Goal: Task Accomplishment & Management: Complete application form

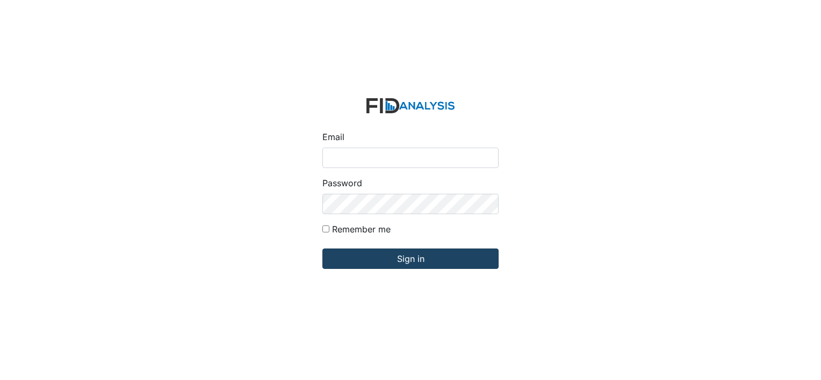
type input "[EMAIL_ADDRESS][DOMAIN_NAME]"
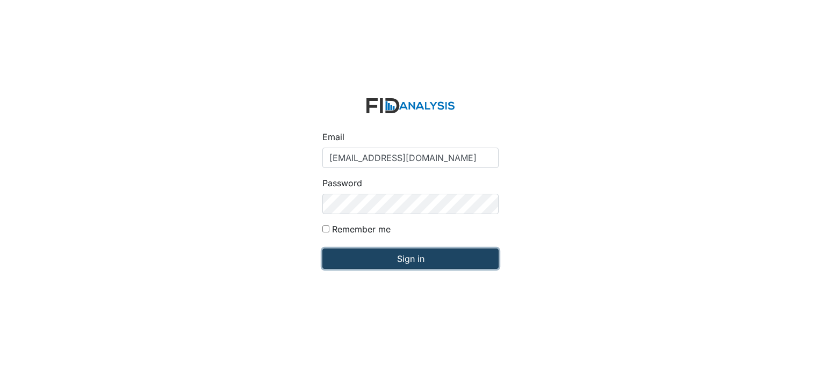
click at [418, 258] on input "Sign in" at bounding box center [410, 259] width 176 height 20
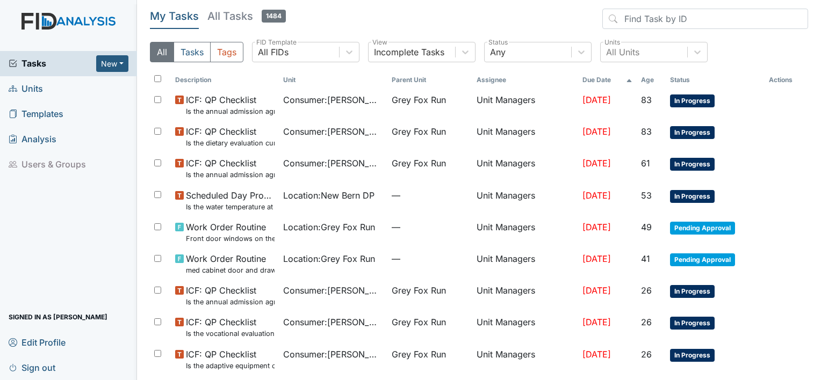
click at [38, 88] on span "Units" at bounding box center [26, 89] width 34 height 17
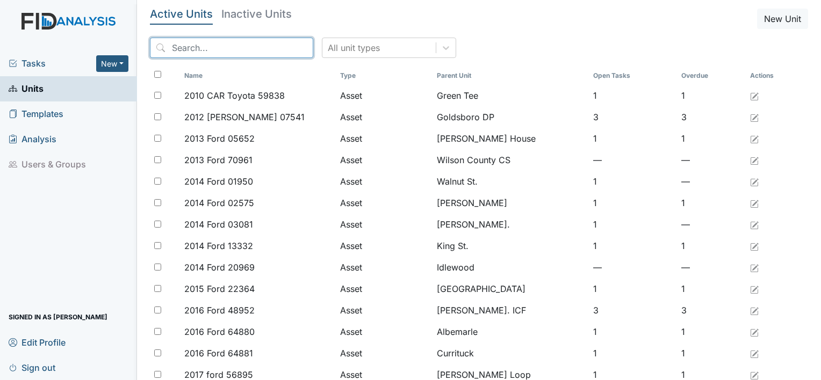
click at [171, 46] on input "search" at bounding box center [231, 48] width 163 height 20
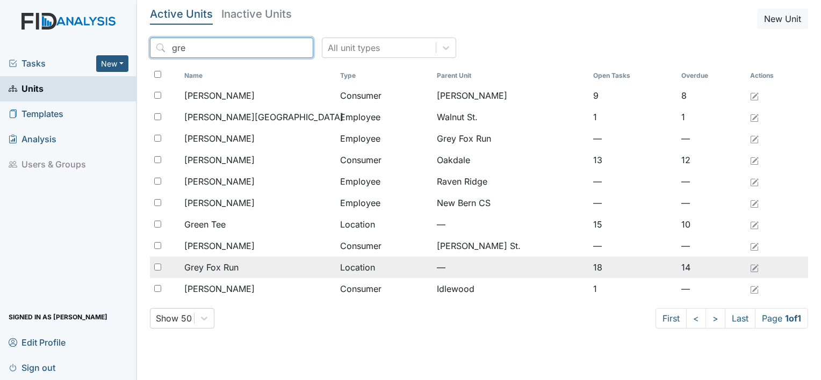
type input "gre"
click at [237, 267] on span "Grey Fox Run" at bounding box center [211, 267] width 54 height 13
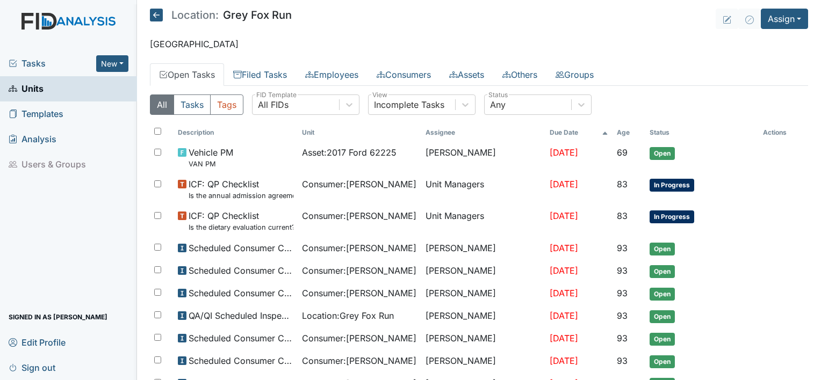
click at [181, 73] on link "Open Tasks" at bounding box center [187, 74] width 74 height 23
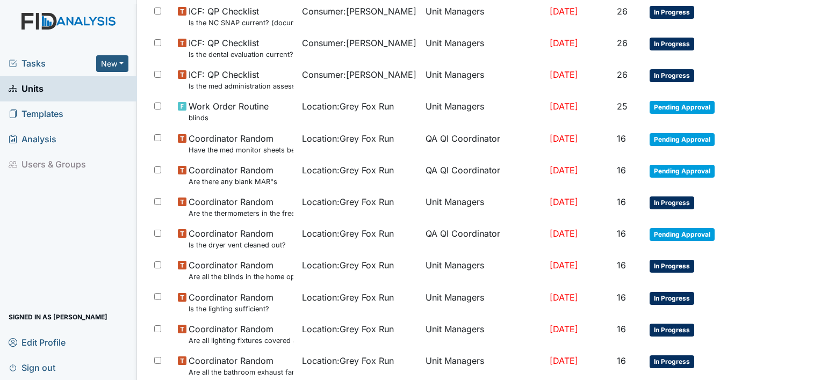
scroll to position [692, 0]
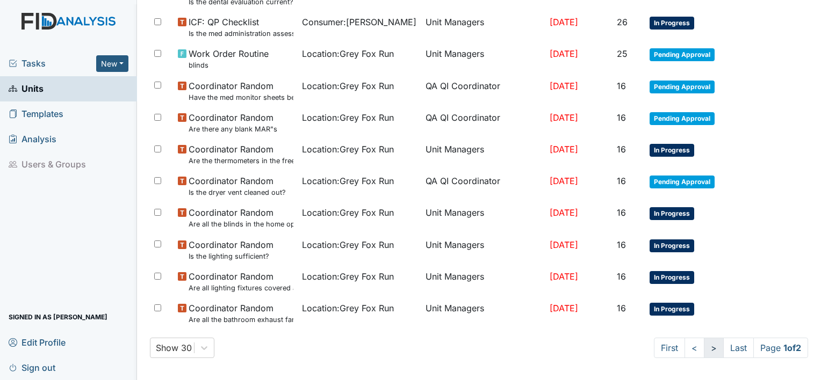
click at [704, 351] on link ">" at bounding box center [714, 348] width 20 height 20
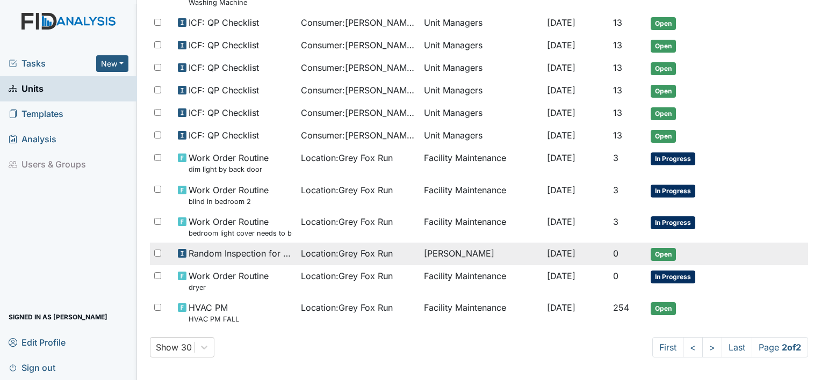
click at [568, 248] on span "Oct 6, 2025" at bounding box center [561, 253] width 28 height 11
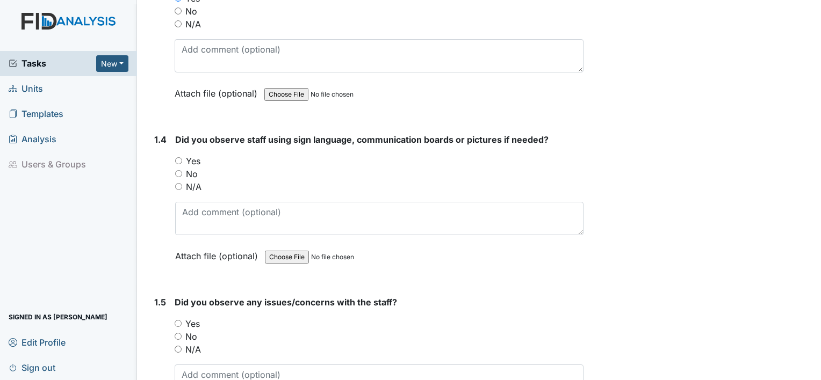
scroll to position [623, 0]
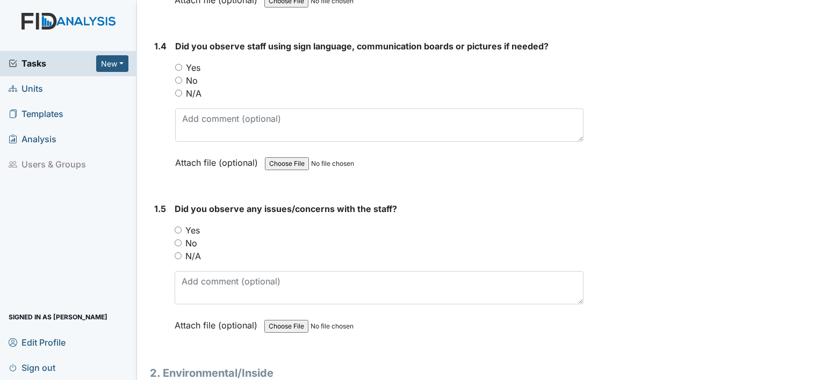
click at [177, 66] on input "Yes" at bounding box center [178, 67] width 7 height 7
radio input "true"
click at [178, 240] on input "No" at bounding box center [178, 243] width 7 height 7
radio input "true"
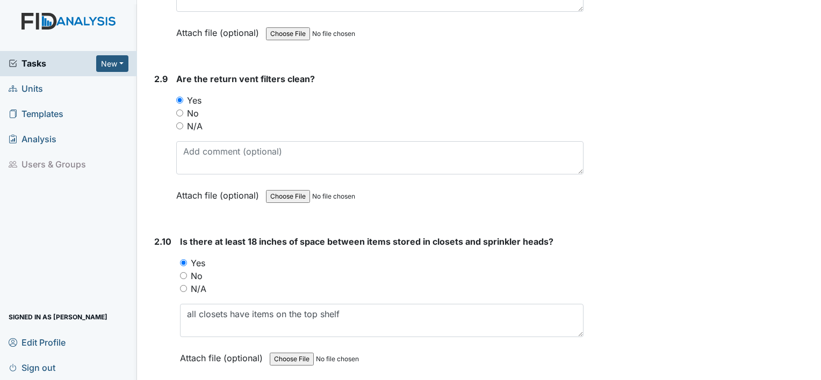
scroll to position [2261, 0]
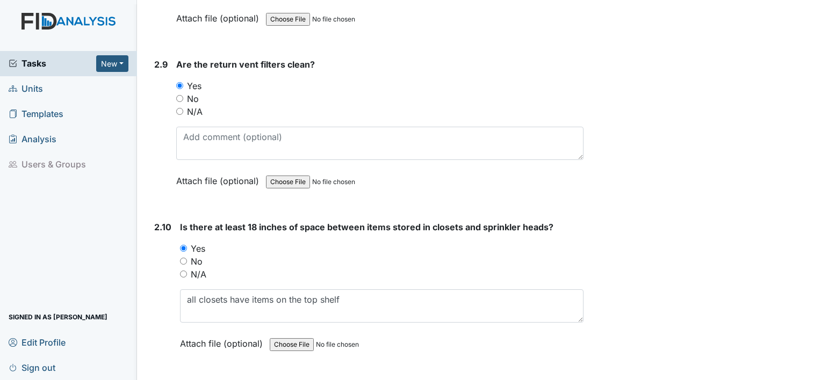
click at [181, 258] on input "No" at bounding box center [183, 261] width 7 height 7
radio input "true"
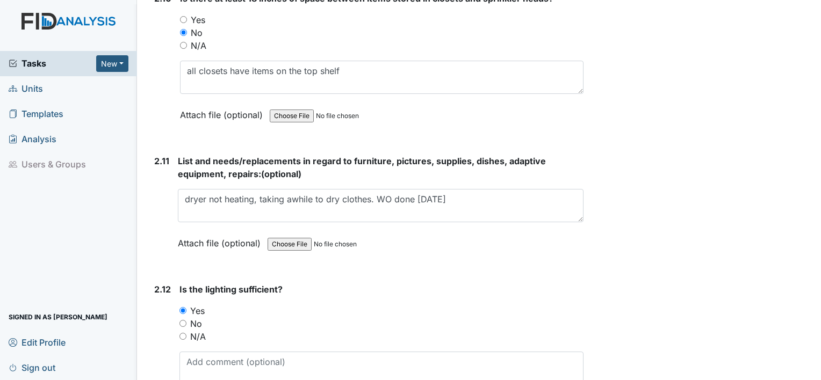
scroll to position [2526, 0]
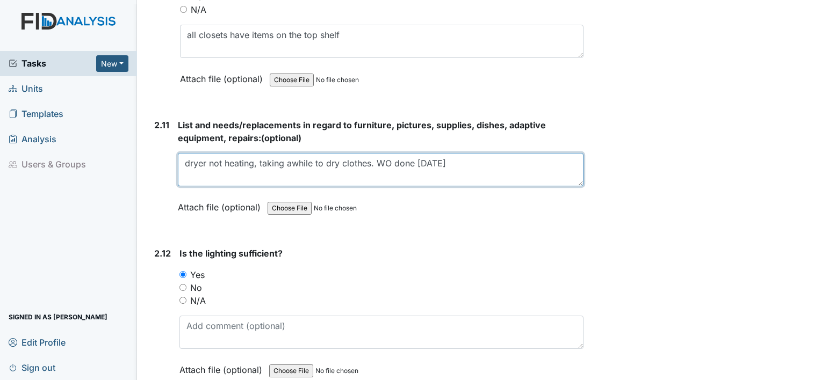
click at [461, 153] on textarea "dryer not heating, taking awhile to dry clothes. WO done 9/21/25" at bounding box center [381, 169] width 406 height 33
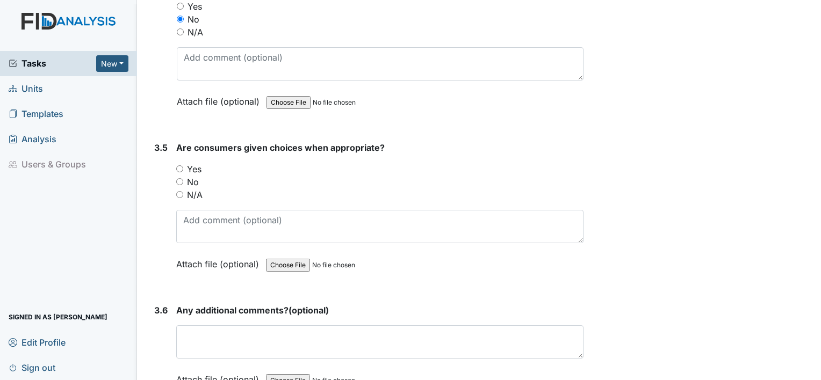
scroll to position [4619, 0]
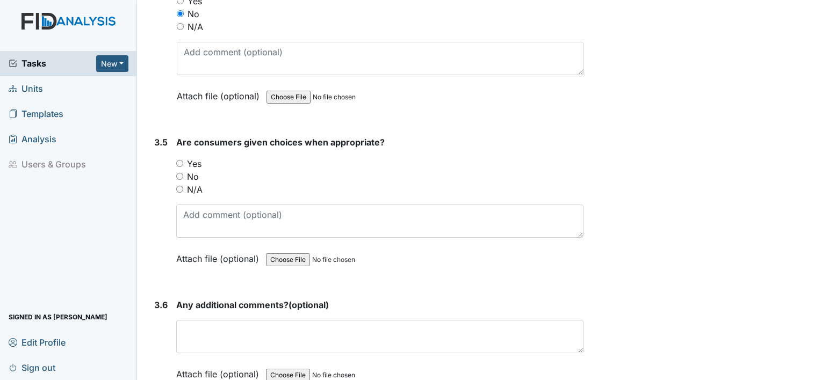
type textarea "dryer not heating, taking awhile to dry clothes. WO done 9/21/25, need new food…"
click at [177, 160] on input "Yes" at bounding box center [179, 163] width 7 height 7
radio input "true"
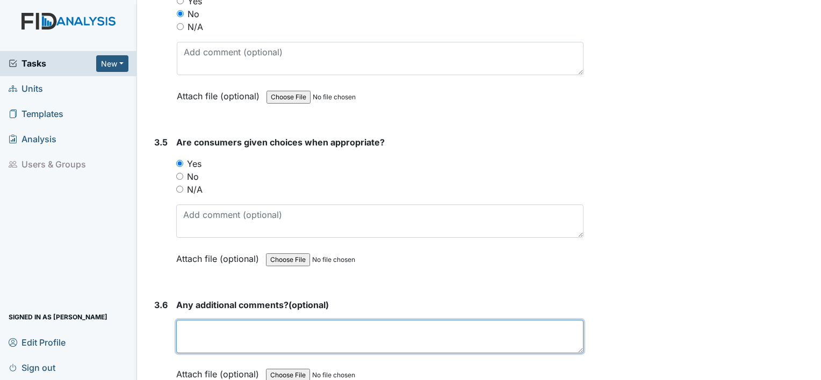
click at [249, 330] on textarea at bounding box center [379, 336] width 407 height 33
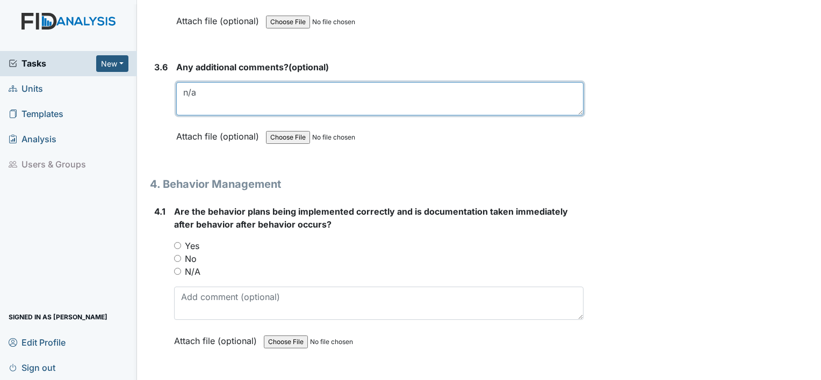
scroll to position [4861, 0]
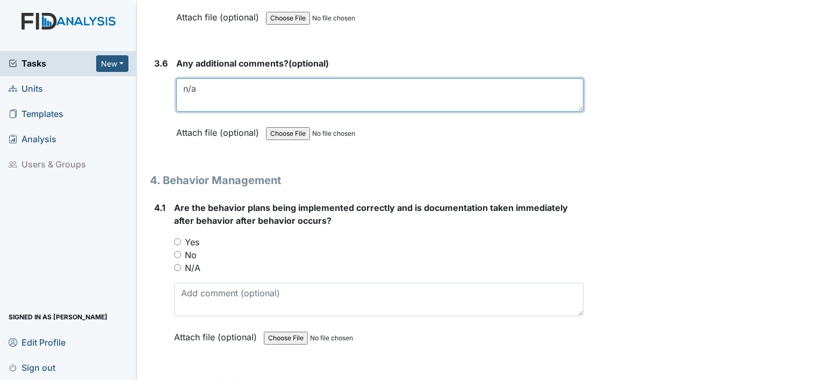
type textarea "n/a"
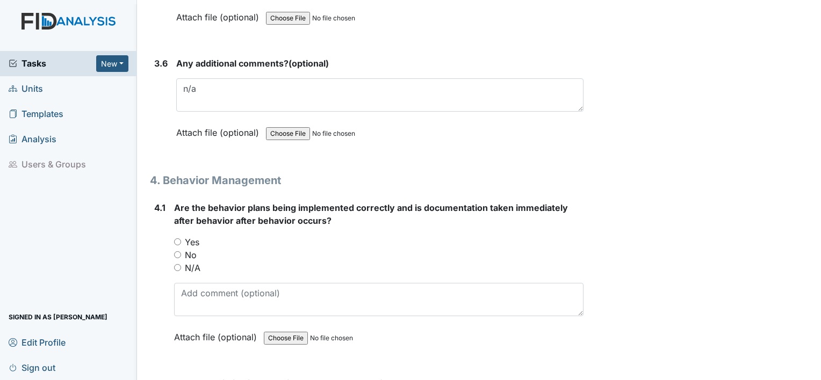
click at [174, 238] on input "Yes" at bounding box center [177, 241] width 7 height 7
radio input "true"
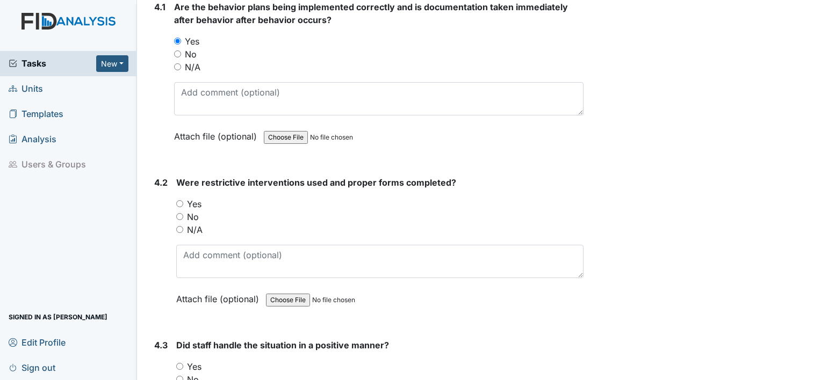
scroll to position [5074, 0]
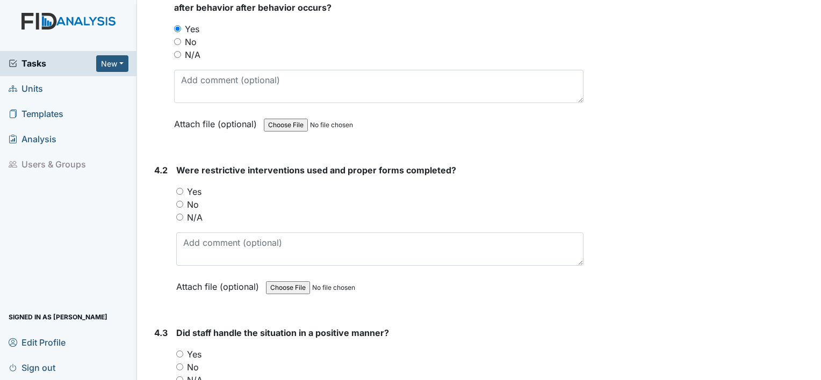
click at [178, 188] on input "Yes" at bounding box center [179, 191] width 7 height 7
radio input "true"
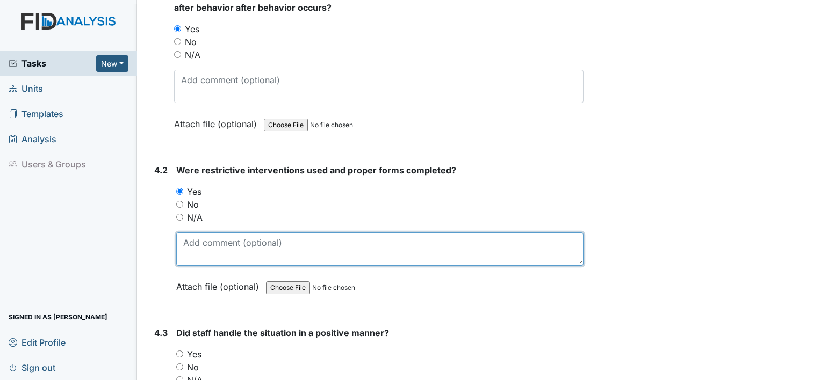
click at [190, 233] on textarea at bounding box center [379, 249] width 407 height 33
type textarea "behavior put in Therap"
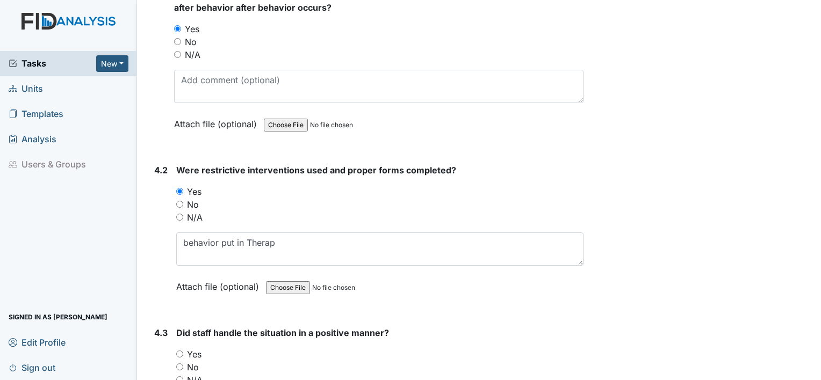
click at [178, 351] on input "Yes" at bounding box center [179, 354] width 7 height 7
radio input "true"
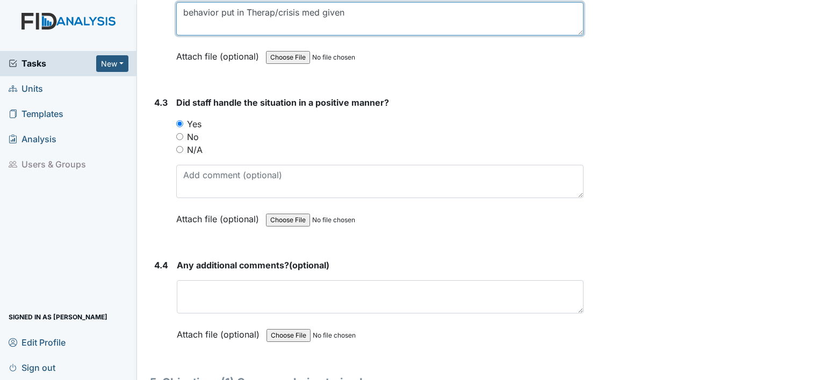
scroll to position [5305, 0]
type textarea "behavior put in Therap/crisis med given"
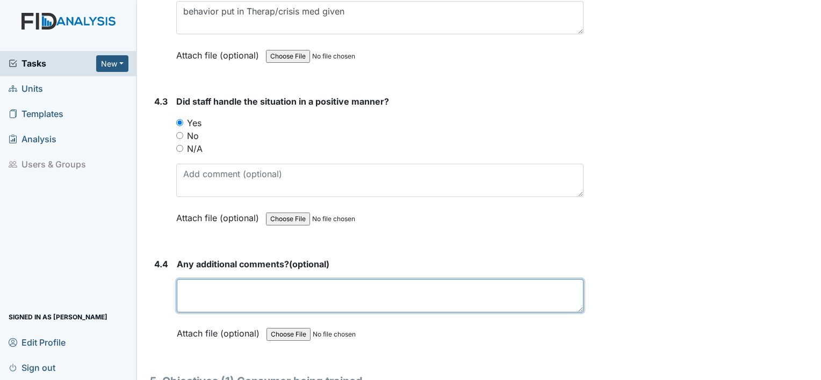
click at [231, 279] on textarea at bounding box center [380, 295] width 407 height 33
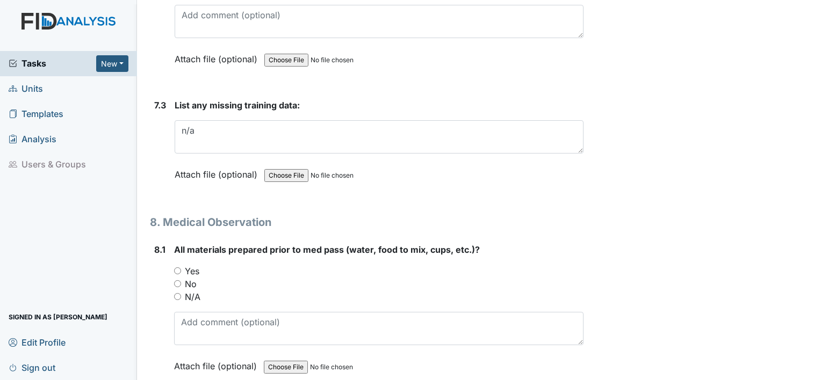
scroll to position [8433, 0]
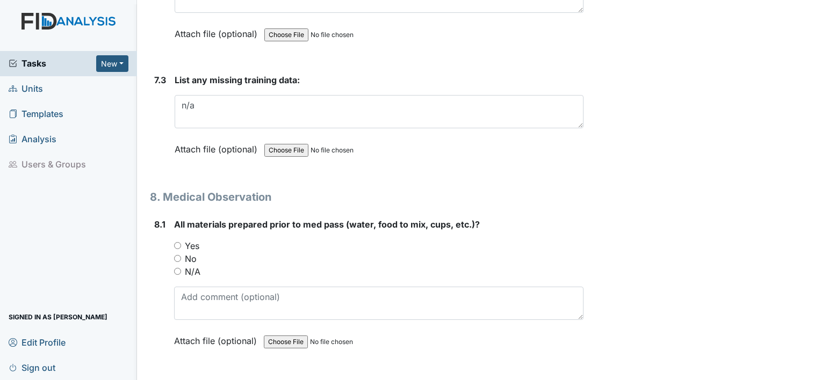
type textarea "nurse called to give crisis medication"
click at [177, 242] on input "Yes" at bounding box center [177, 245] width 7 height 7
radio input "true"
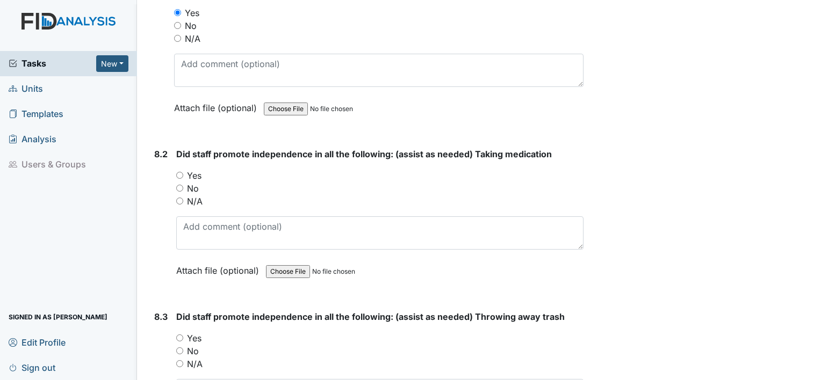
scroll to position [8702, 0]
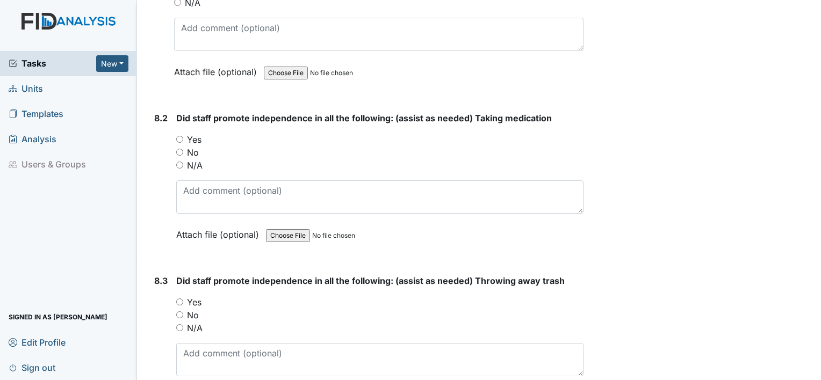
click at [178, 136] on input "Yes" at bounding box center [179, 139] width 7 height 7
radio input "true"
click at [178, 299] on input "Yes" at bounding box center [179, 302] width 7 height 7
radio input "true"
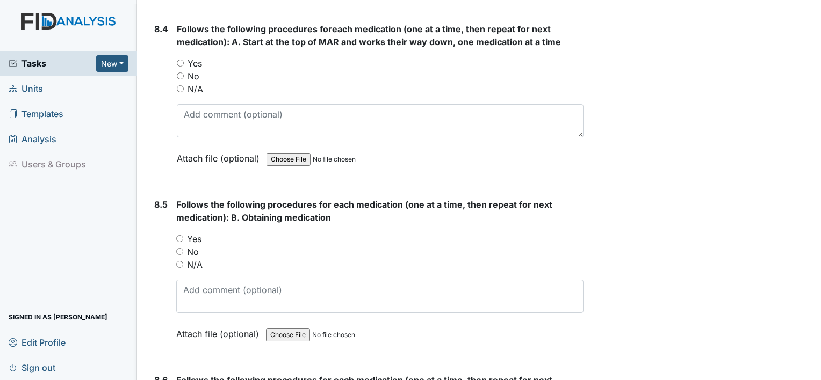
scroll to position [9117, 0]
click at [179, 59] on input "Yes" at bounding box center [180, 62] width 7 height 7
radio input "true"
click at [179, 234] on input "Yes" at bounding box center [179, 237] width 7 height 7
radio input "true"
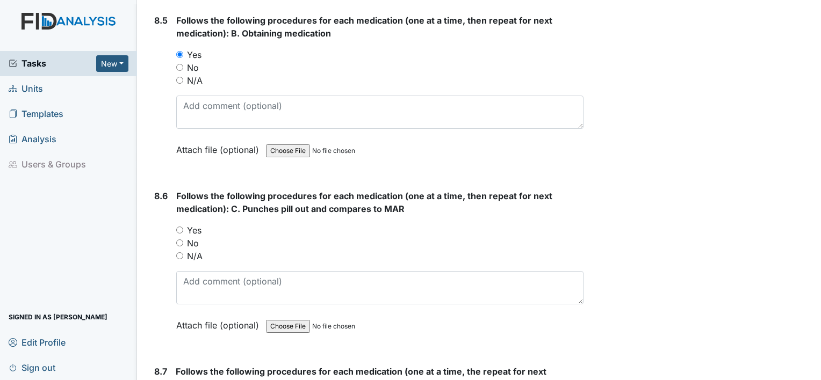
scroll to position [9315, 0]
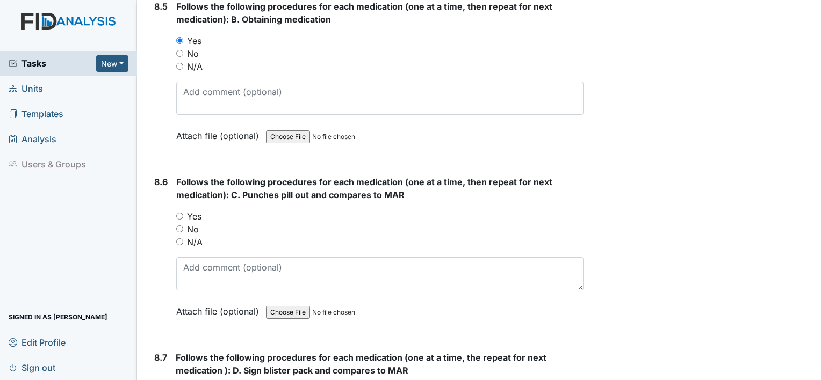
click at [177, 213] on input "Yes" at bounding box center [179, 216] width 7 height 7
radio input "true"
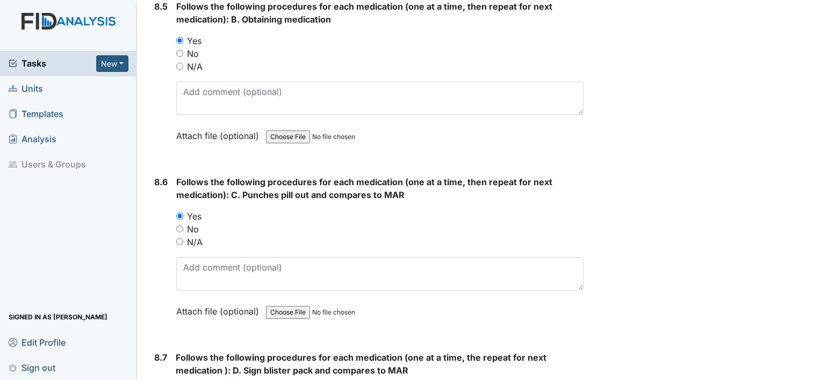
radio input "true"
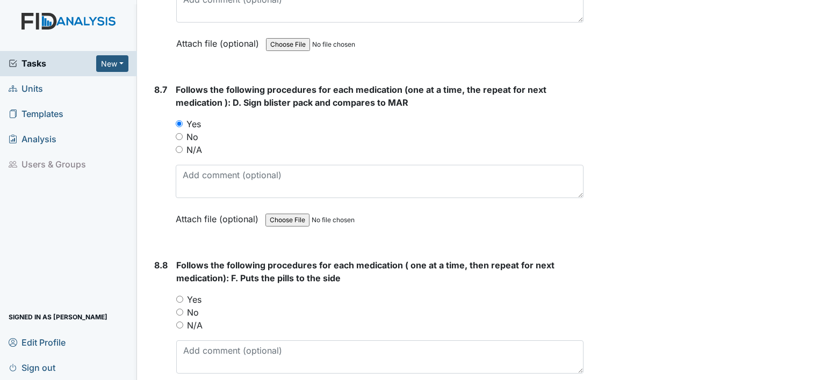
scroll to position [9583, 0]
click at [178, 295] on input "Yes" at bounding box center [179, 298] width 7 height 7
radio input "true"
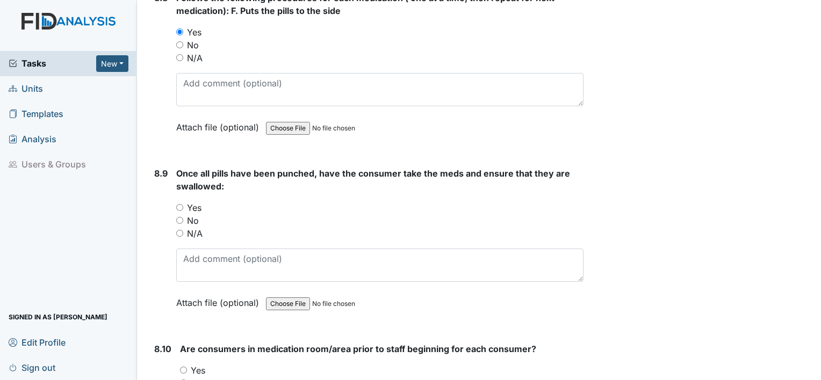
scroll to position [9854, 0]
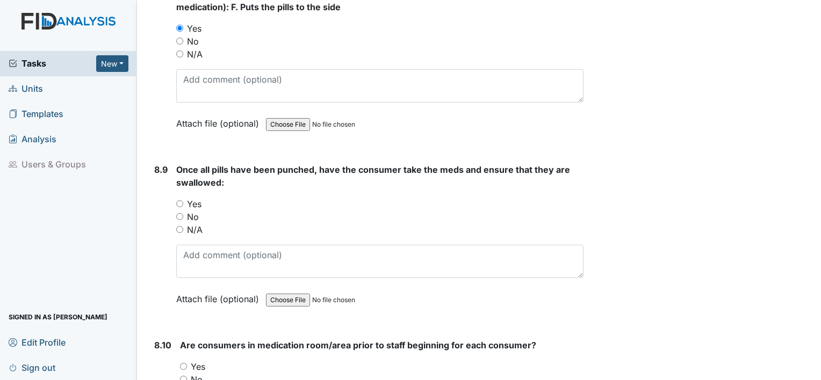
click at [181, 200] on input "Yes" at bounding box center [179, 203] width 7 height 7
radio input "true"
click at [183, 363] on input "Yes" at bounding box center [183, 366] width 7 height 7
radio input "true"
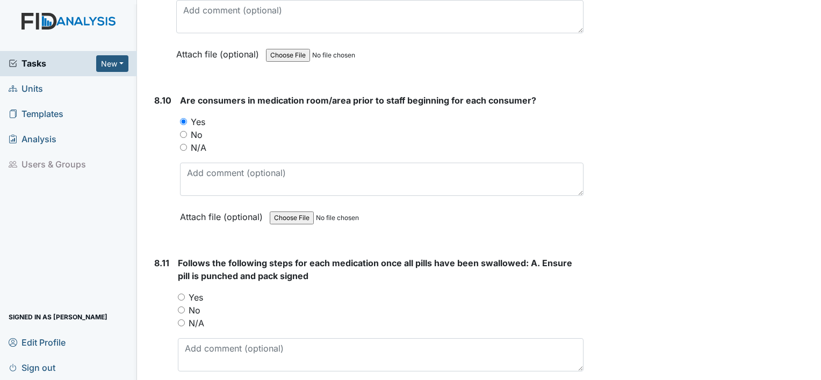
scroll to position [10119, 0]
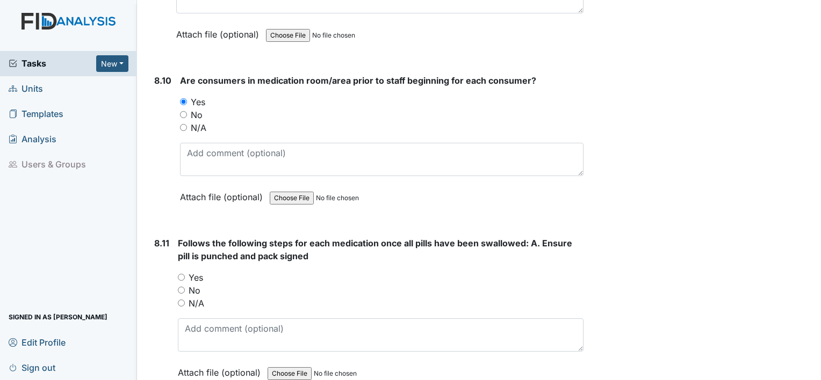
click at [180, 274] on input "Yes" at bounding box center [181, 277] width 7 height 7
radio input "true"
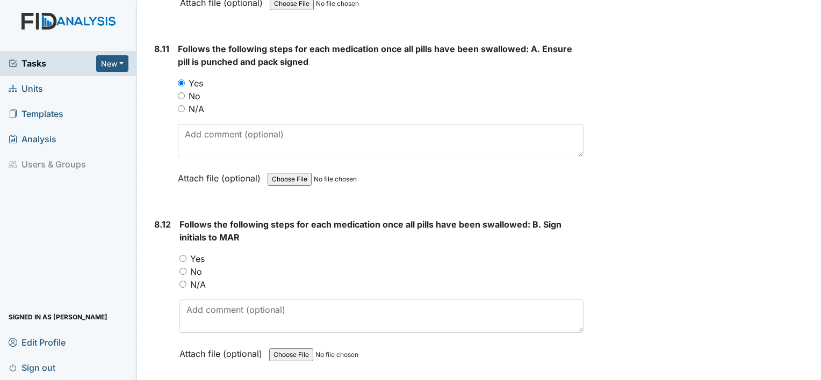
scroll to position [10318, 0]
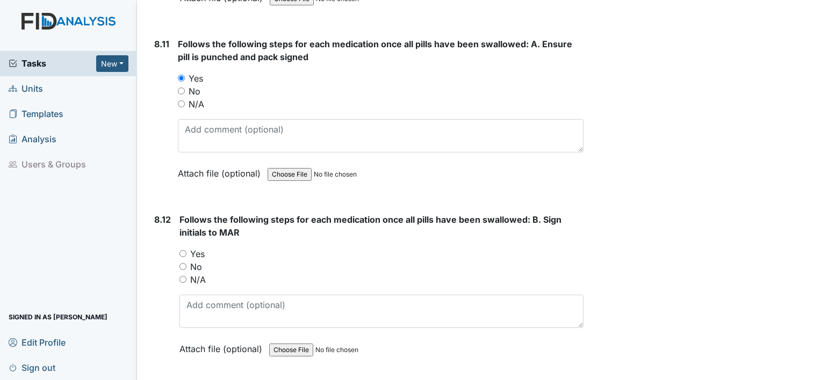
click at [183, 250] on input "Yes" at bounding box center [182, 253] width 7 height 7
radio input "true"
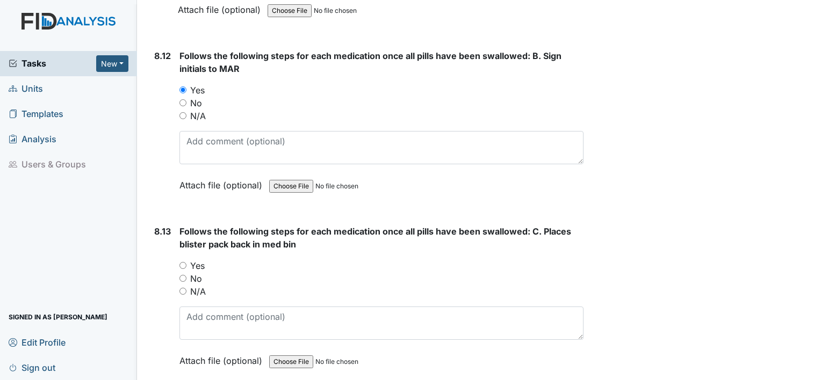
scroll to position [10483, 0]
click at [184, 261] on input "Yes" at bounding box center [182, 264] width 7 height 7
radio input "true"
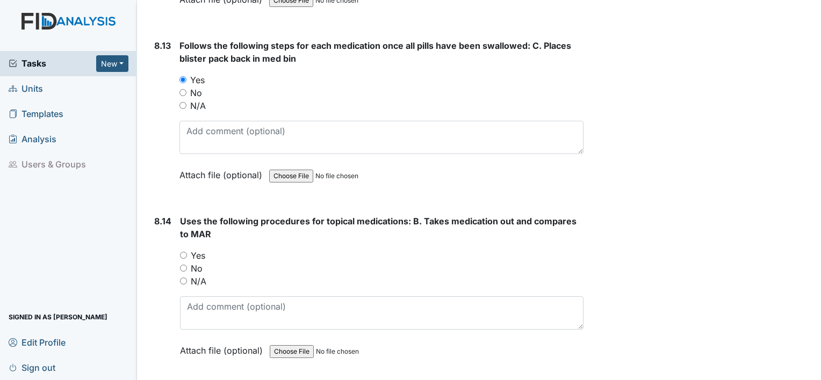
scroll to position [10673, 0]
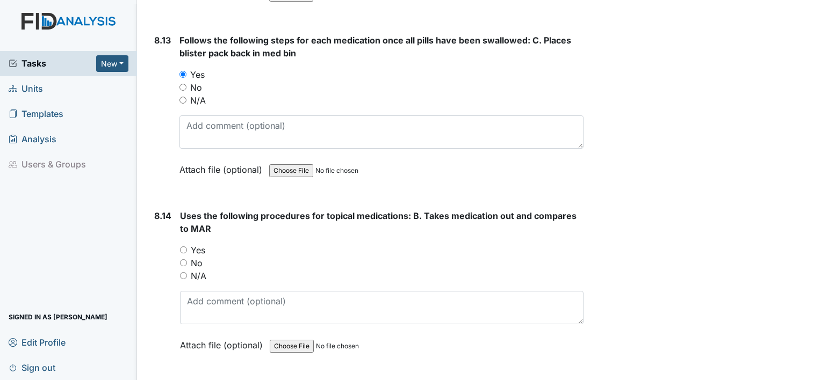
click at [181, 247] on input "Yes" at bounding box center [183, 250] width 7 height 7
radio input "true"
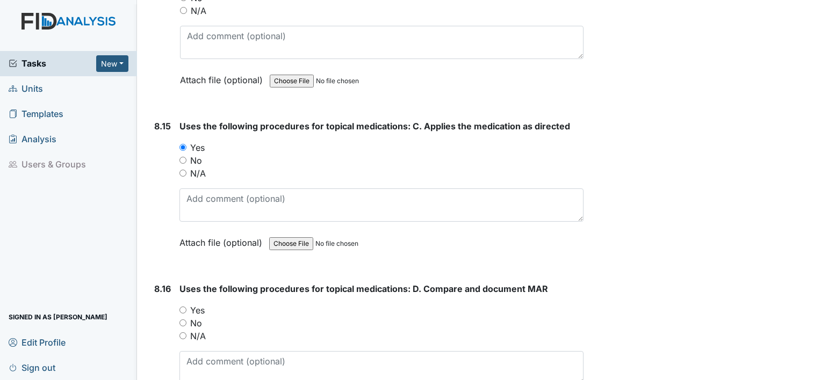
scroll to position [10978, 0]
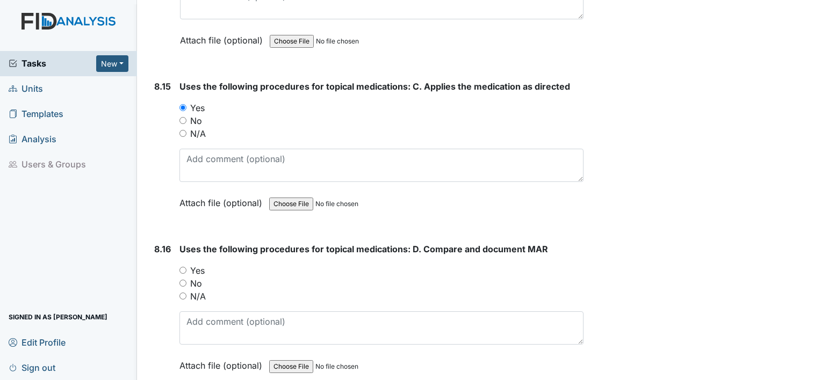
click at [180, 267] on input "Yes" at bounding box center [182, 270] width 7 height 7
radio input "true"
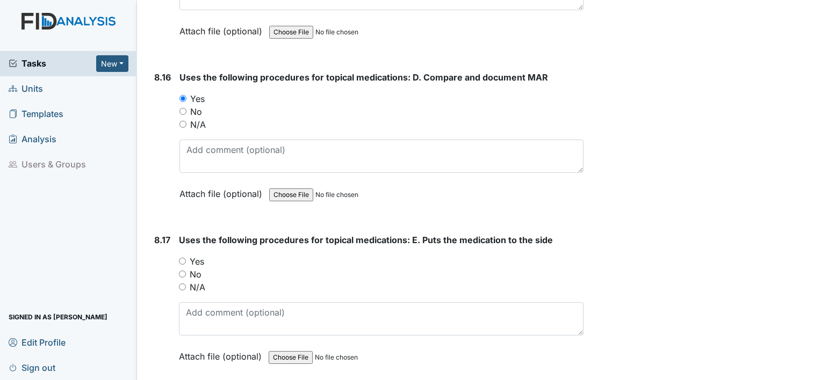
scroll to position [11153, 0]
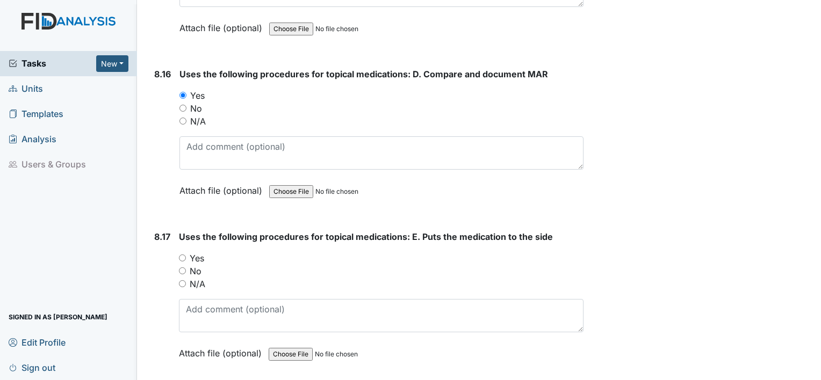
click at [180, 255] on input "Yes" at bounding box center [182, 258] width 7 height 7
radio input "true"
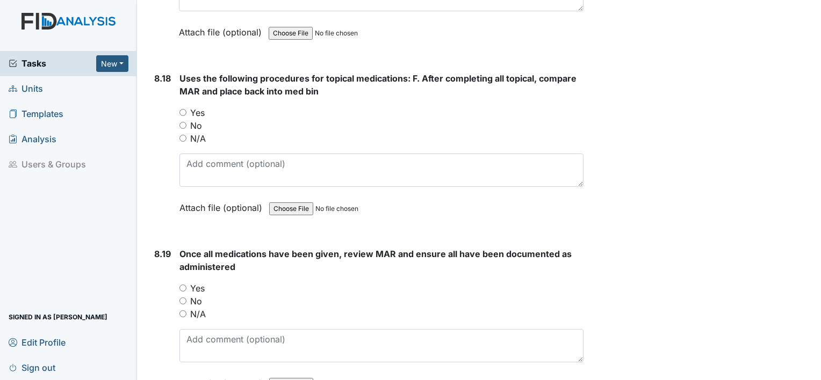
scroll to position [11475, 0]
click at [182, 109] on input "Yes" at bounding box center [182, 112] width 7 height 7
radio input "true"
click at [183, 284] on input "Yes" at bounding box center [182, 287] width 7 height 7
radio input "true"
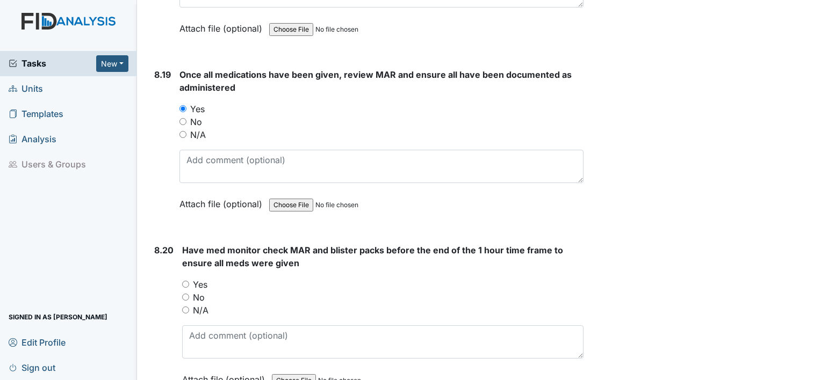
scroll to position [11697, 0]
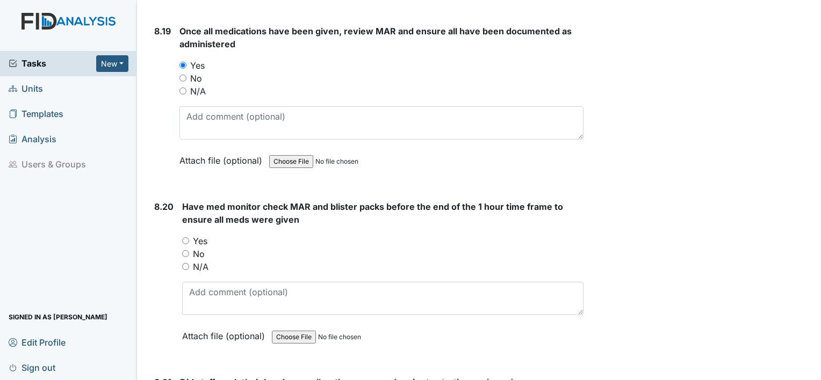
click at [186, 237] on input "Yes" at bounding box center [185, 240] width 7 height 7
radio input "true"
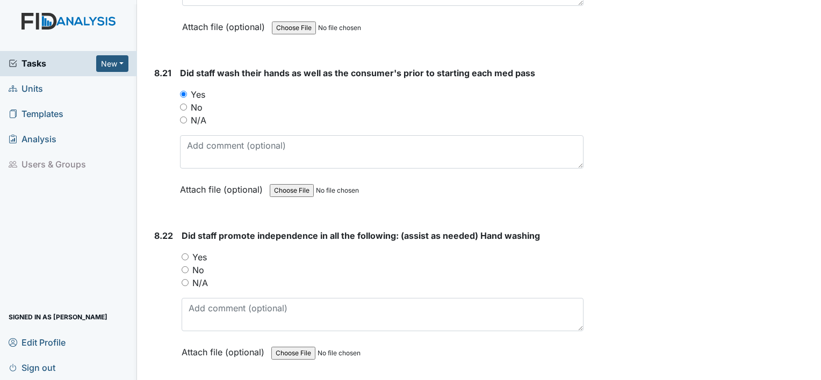
scroll to position [12012, 0]
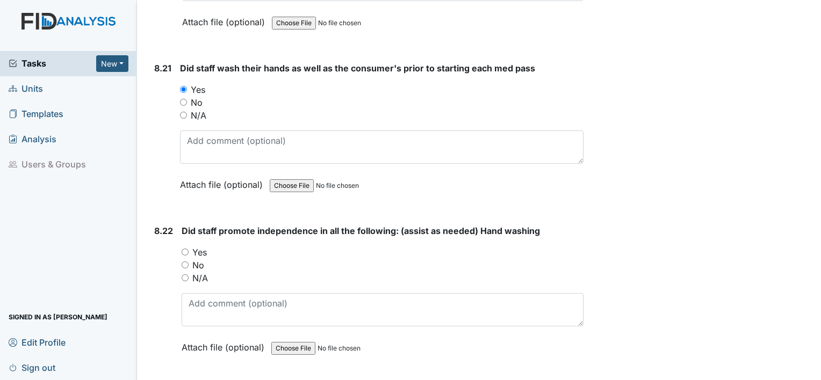
click at [185, 249] on input "Yes" at bounding box center [185, 252] width 7 height 7
radio input "true"
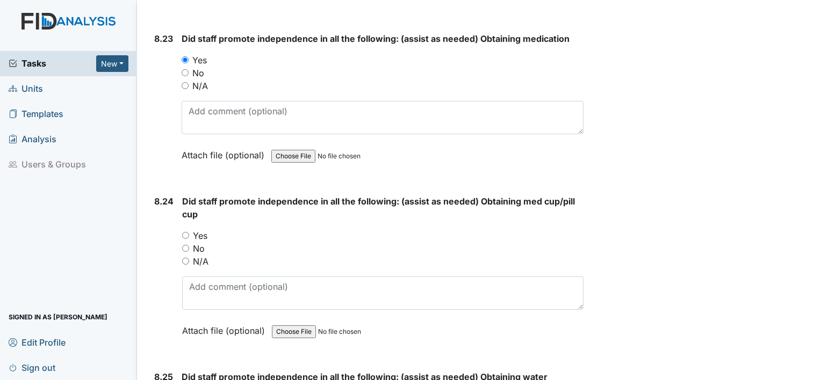
scroll to position [12370, 0]
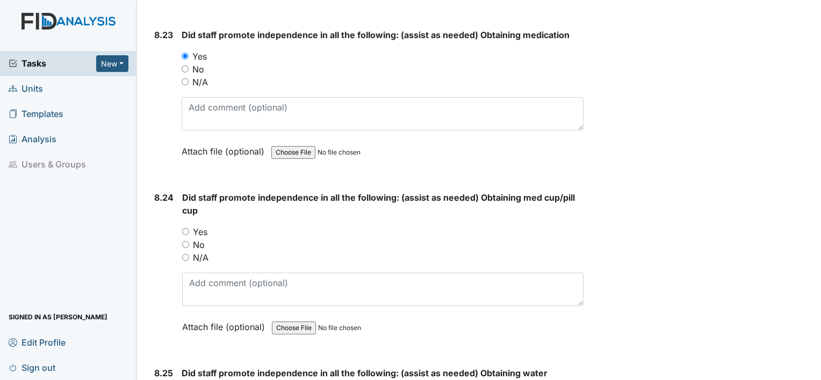
click at [184, 228] on input "Yes" at bounding box center [185, 231] width 7 height 7
radio input "true"
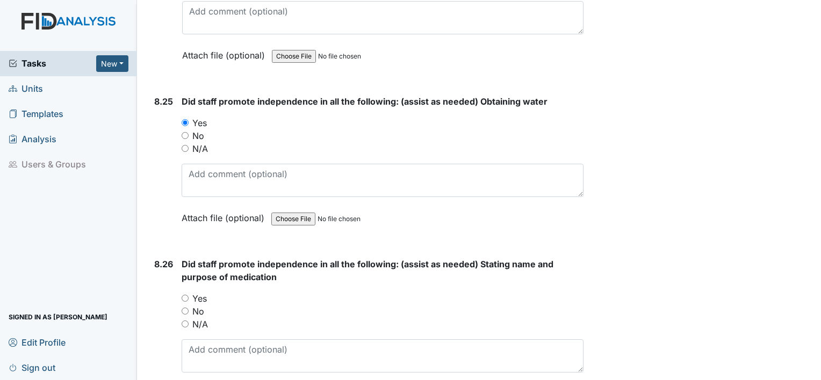
scroll to position [12679, 0]
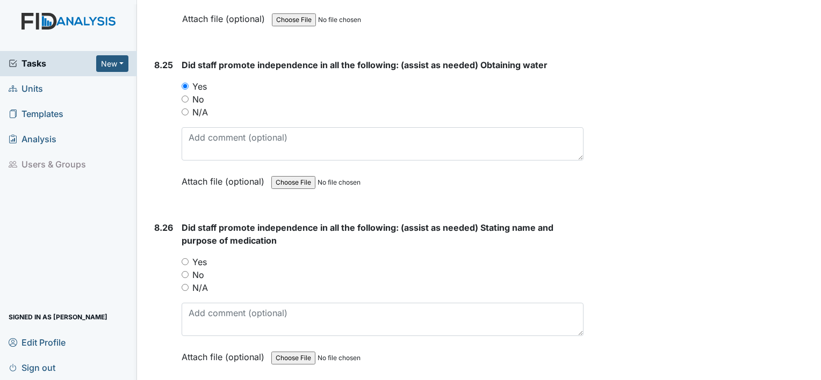
click at [186, 258] on input "Yes" at bounding box center [185, 261] width 7 height 7
radio input "true"
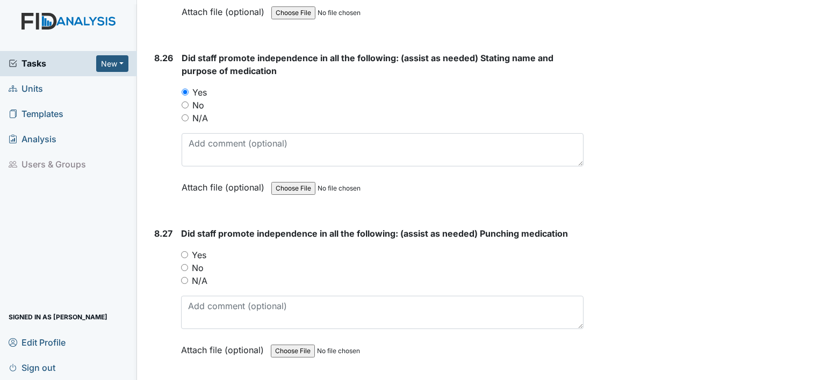
scroll to position [12850, 0]
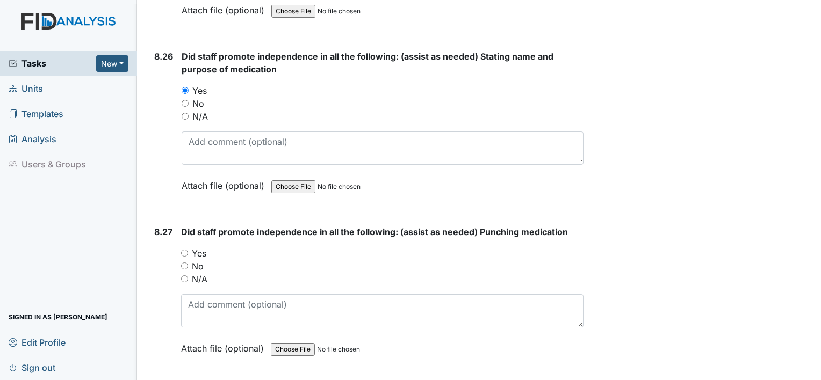
click at [185, 250] on input "Yes" at bounding box center [184, 253] width 7 height 7
radio input "true"
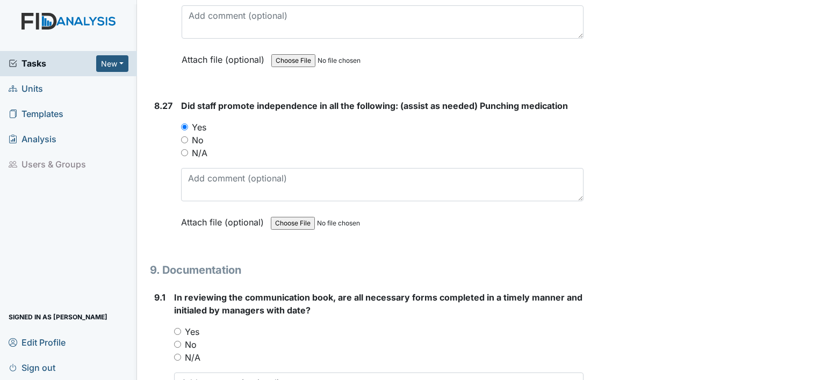
scroll to position [12977, 0]
click at [178, 328] on input "Yes" at bounding box center [177, 331] width 7 height 7
radio input "true"
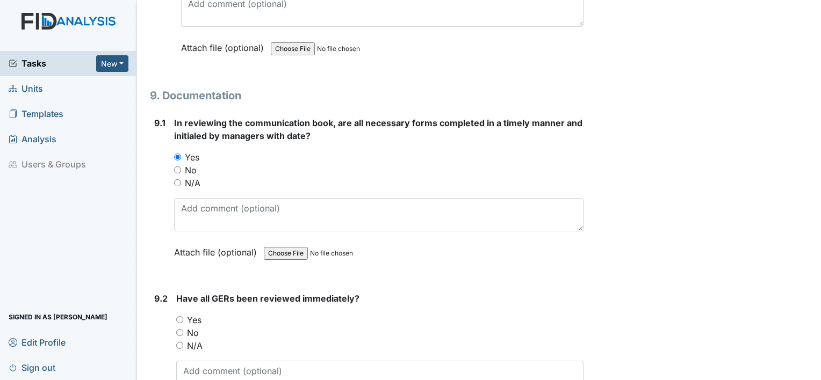
scroll to position [13154, 0]
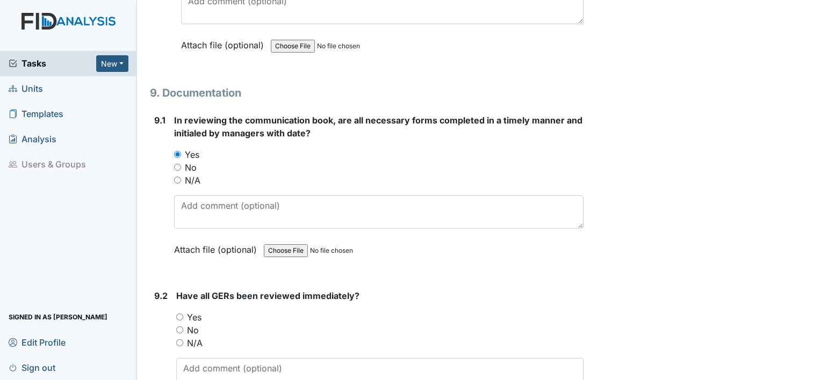
click at [180, 314] on input "Yes" at bounding box center [179, 317] width 7 height 7
radio input "true"
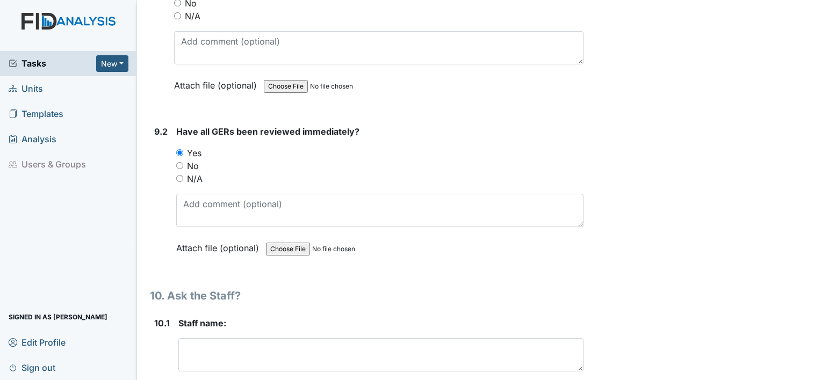
scroll to position [13321, 0]
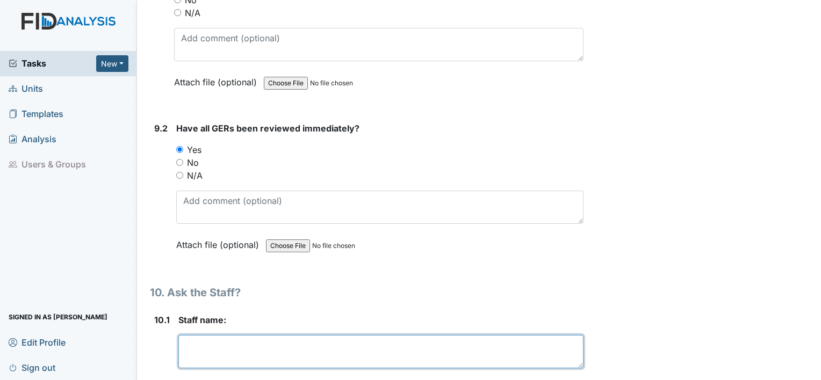
click at [206, 335] on textarea at bounding box center [380, 351] width 405 height 33
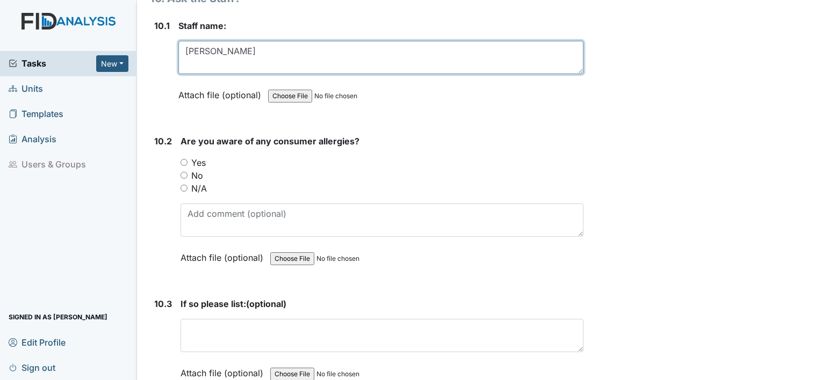
scroll to position [13616, 0]
type textarea "Chandra George"
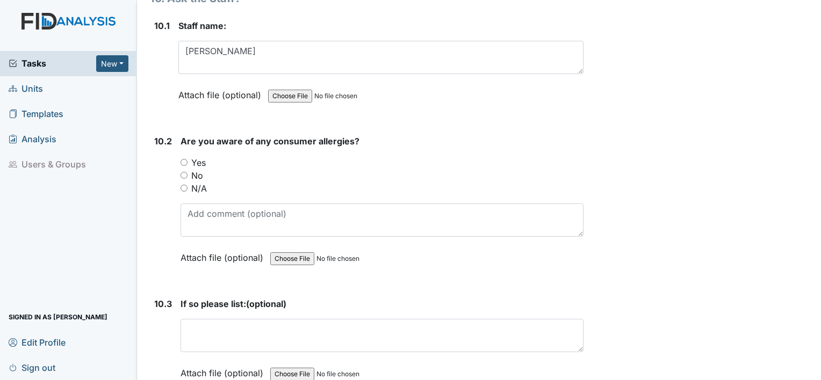
click at [185, 159] on input "Yes" at bounding box center [183, 162] width 7 height 7
radio input "true"
click at [205, 298] on div "If so please list: (optional) This field is required. Attach file (optional) Yo…" at bounding box center [381, 343] width 403 height 90
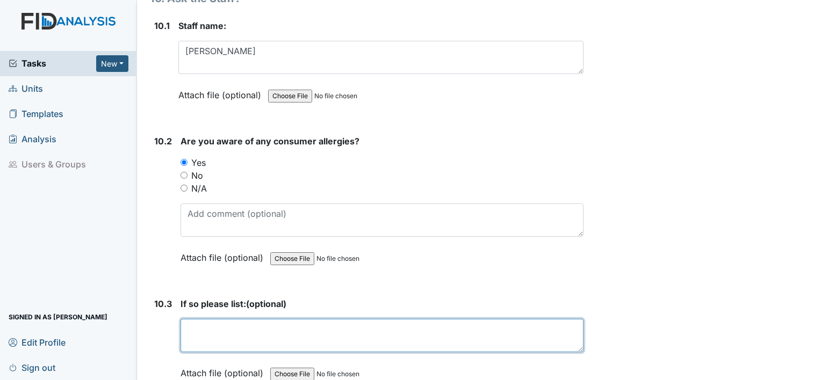
click at [204, 319] on textarea at bounding box center [381, 335] width 403 height 33
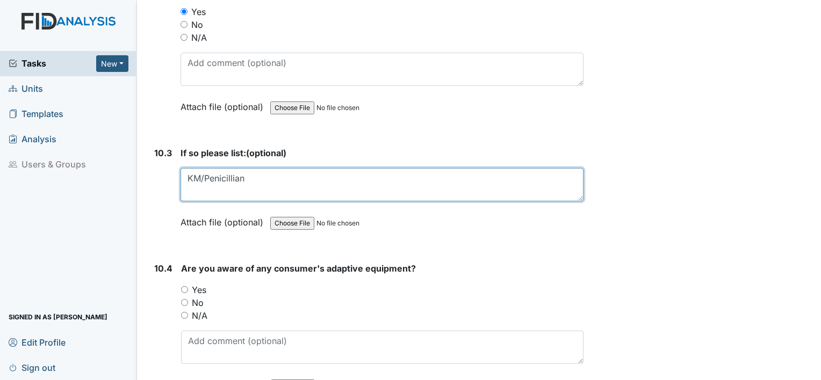
scroll to position [13768, 0]
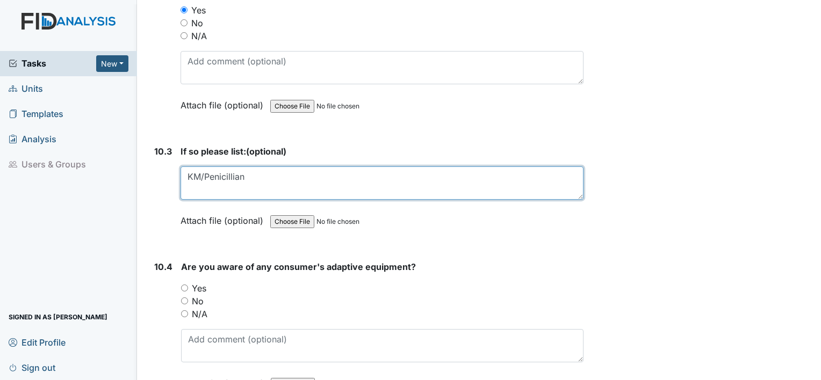
type textarea "KM/Penicillian"
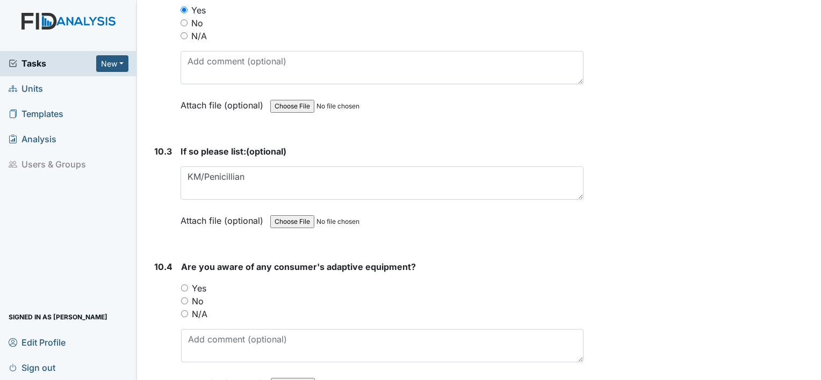
click at [186, 285] on input "Yes" at bounding box center [184, 288] width 7 height 7
radio input "true"
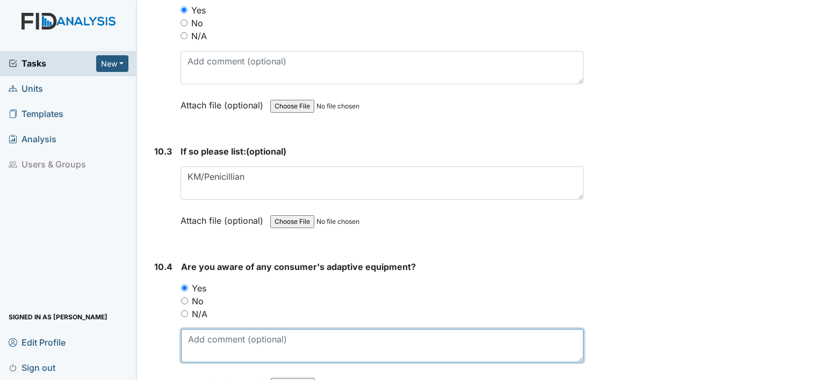
click at [203, 329] on textarea at bounding box center [382, 345] width 402 height 33
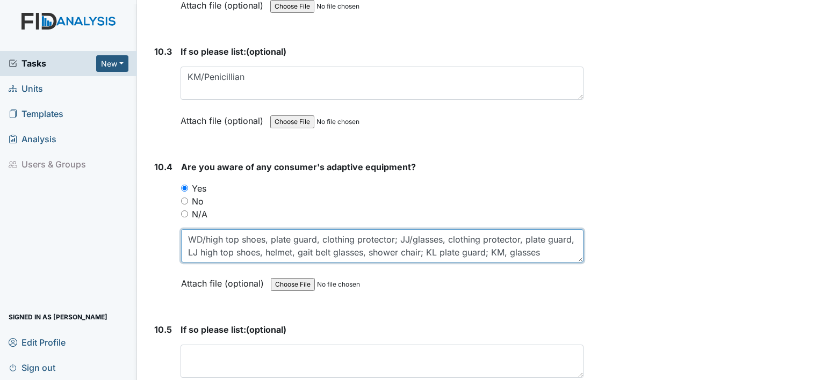
scroll to position [13867, 0]
type textarea "WD/high top shoes, plate guard, clothing protector; JJ/glasses, clothing protec…"
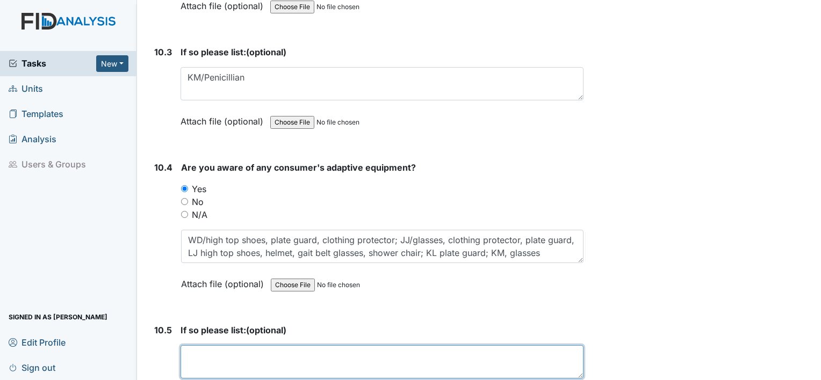
click at [190, 345] on textarea at bounding box center [381, 361] width 403 height 33
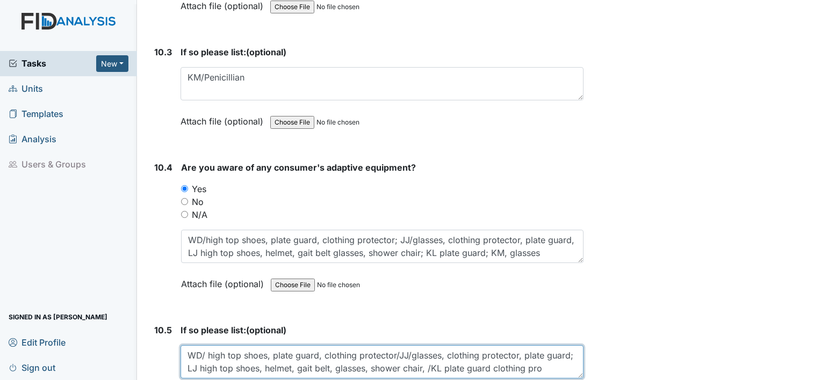
scroll to position [9, 0]
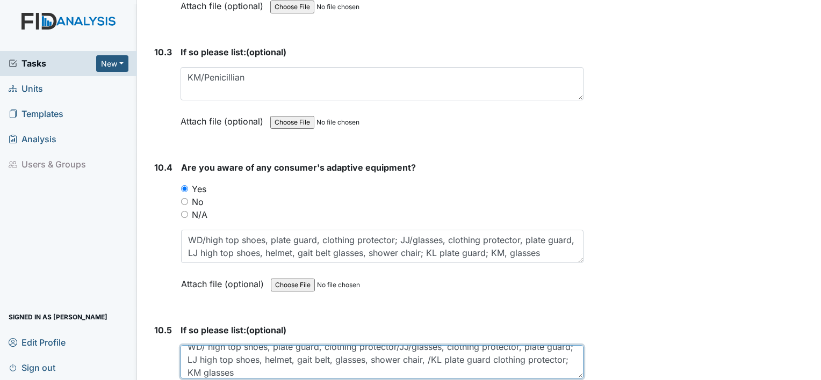
type textarea "WD/ high top shoes, plate guard, clothing protector/JJ/glasses, clothing protec…"
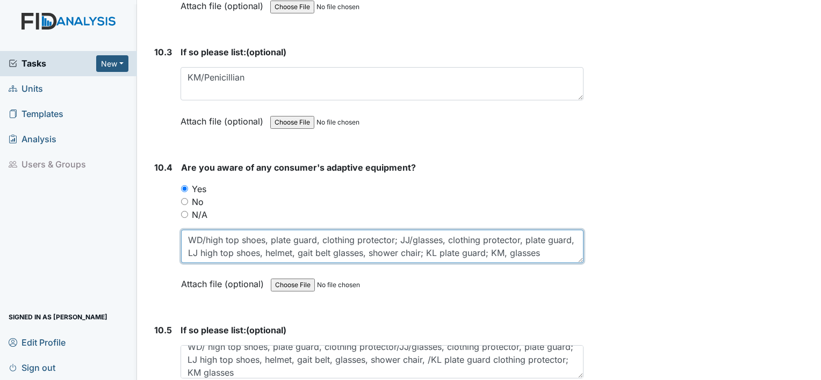
click at [538, 230] on textarea "WD/high top shoes, plate guard, clothing protector; JJ/glasses, clothing protec…" at bounding box center [382, 246] width 402 height 33
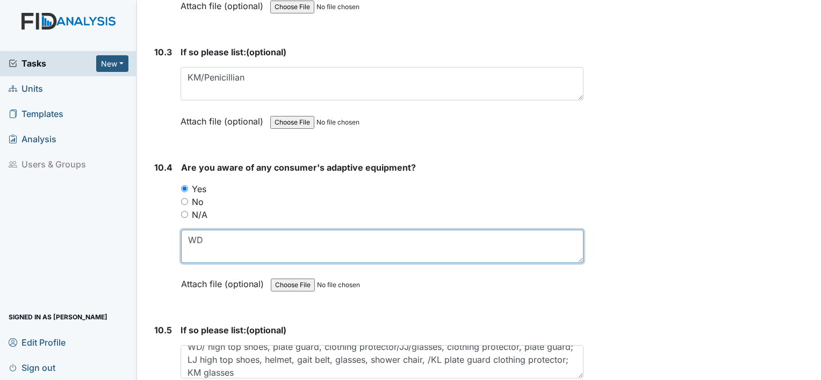
type textarea "W"
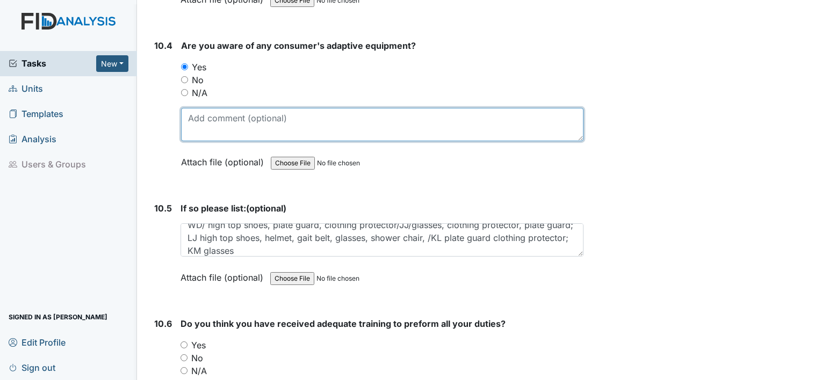
scroll to position [14068, 0]
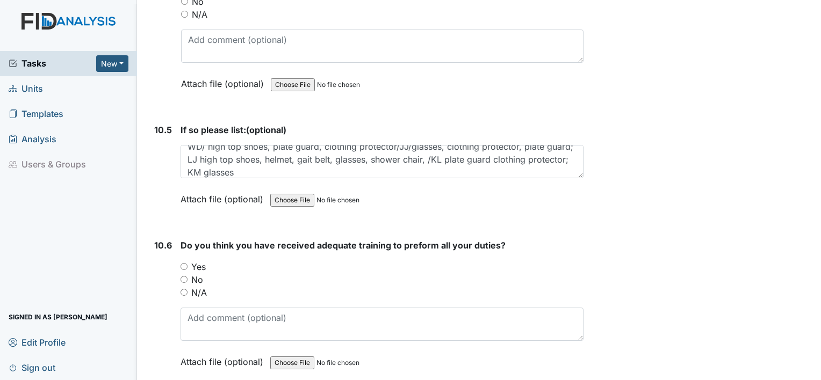
click at [183, 263] on input "Yes" at bounding box center [183, 266] width 7 height 7
radio input "true"
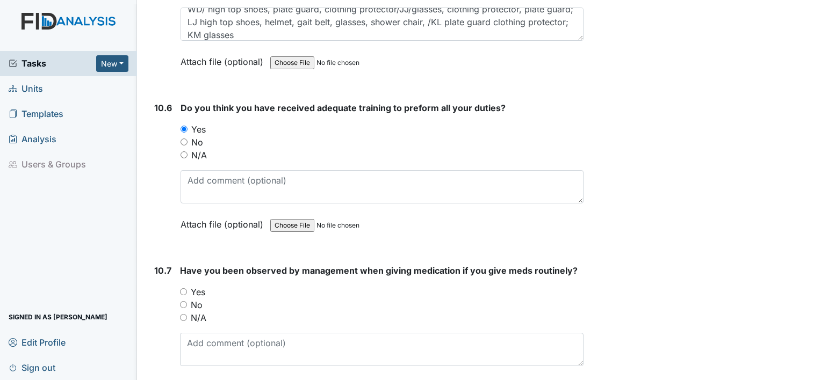
scroll to position [14209, 0]
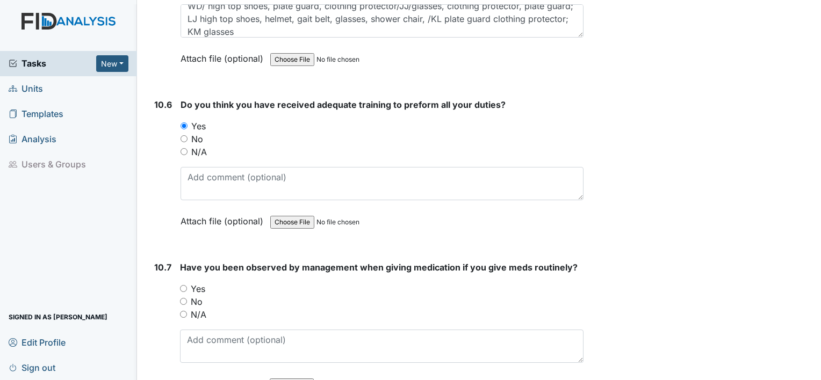
click at [183, 311] on input "N/A" at bounding box center [183, 314] width 7 height 7
radio input "true"
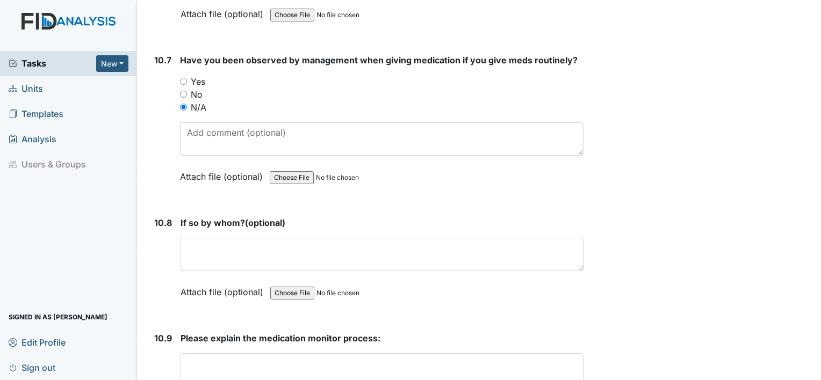
scroll to position [14445, 0]
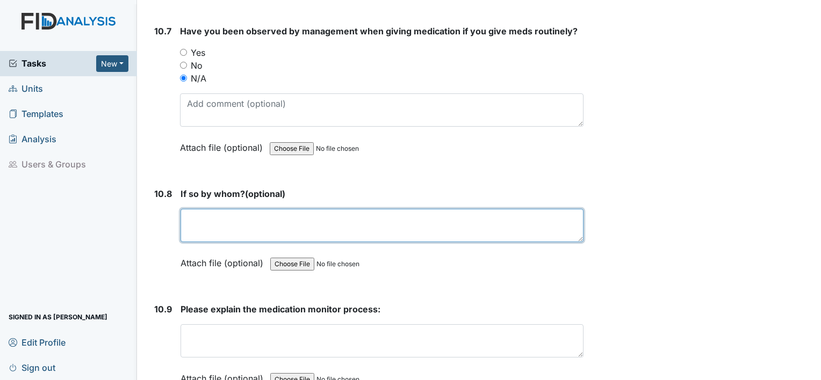
click at [249, 209] on textarea at bounding box center [381, 225] width 403 height 33
type textarea "Kim monitored first med pass"
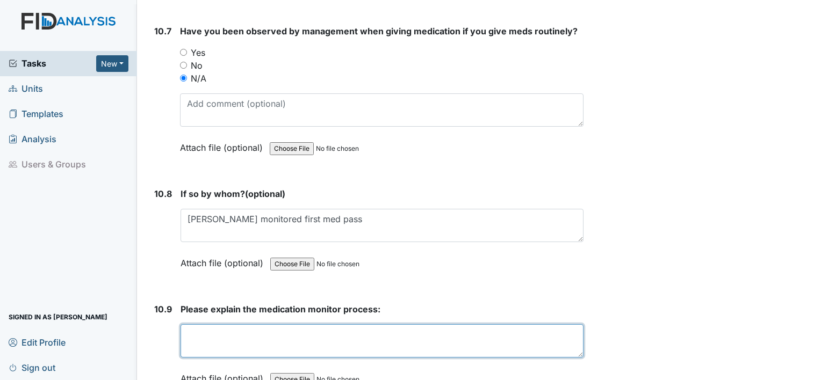
click at [198, 324] on textarea at bounding box center [381, 340] width 403 height 33
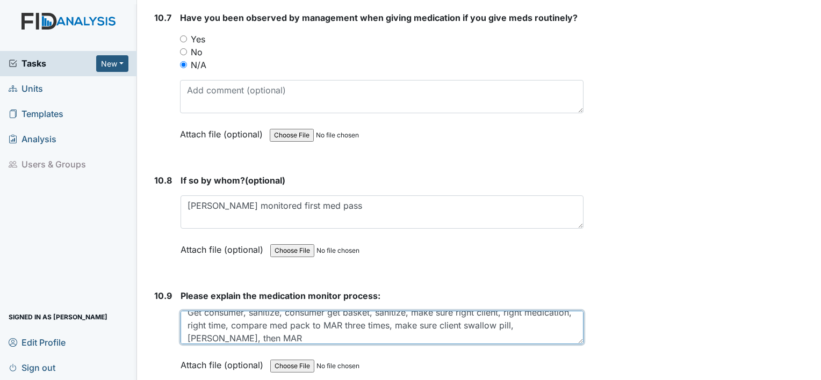
scroll to position [14463, 0]
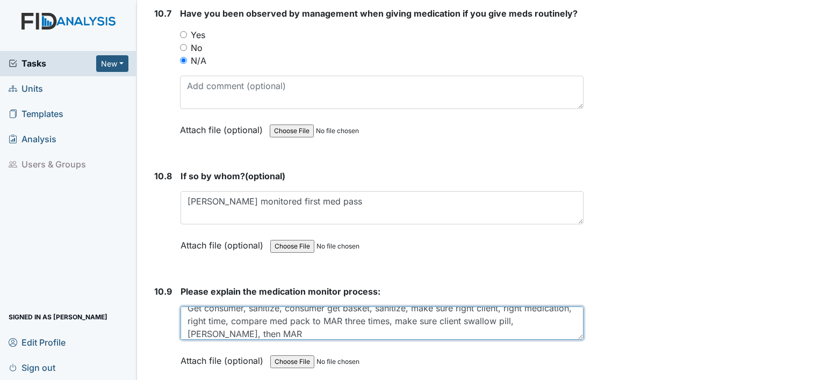
type textarea "Get consumer, sanitize, consumer get basket, sanitize, make sure right client, …"
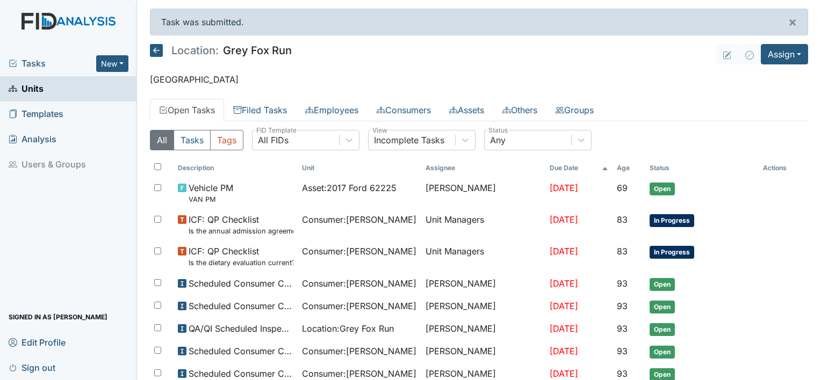
click at [261, 112] on link "Filed Tasks" at bounding box center [260, 110] width 72 height 23
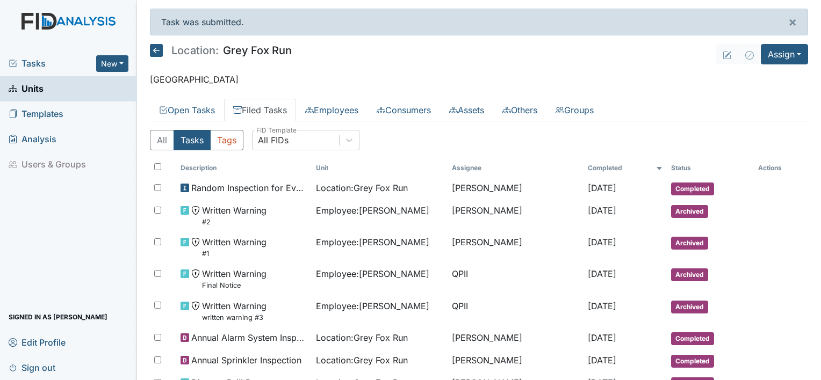
click at [275, 112] on link "Filed Tasks" at bounding box center [260, 110] width 72 height 23
click at [273, 105] on link "Filed Tasks" at bounding box center [260, 110] width 72 height 23
click at [33, 366] on span "Sign out" at bounding box center [32, 367] width 47 height 17
